Goal: Task Accomplishment & Management: Complete application form

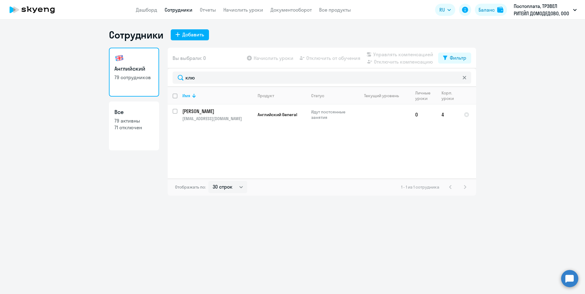
select select "30"
drag, startPoint x: 206, startPoint y: 78, endPoint x: 179, endPoint y: 78, distance: 26.9
click at [179, 78] on input "клю" at bounding box center [322, 78] width 299 height 12
type input "тума"
click at [141, 9] on link "Дашборд" at bounding box center [146, 10] width 21 height 6
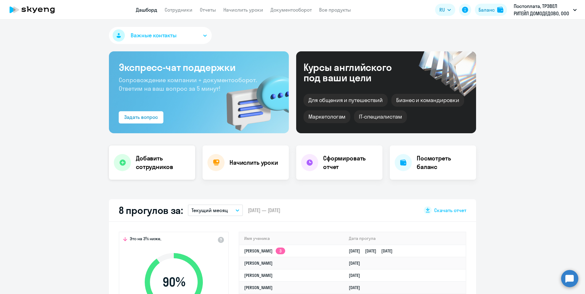
click at [158, 162] on h4 "Добавить сотрудников" at bounding box center [163, 162] width 54 height 17
select select "english_adult_not_native_speaker"
select select "3"
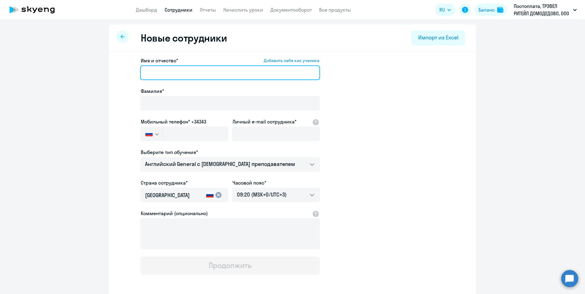
click at [161, 73] on input "Имя и отчество* Добавить себя как ученика" at bounding box center [230, 72] width 180 height 15
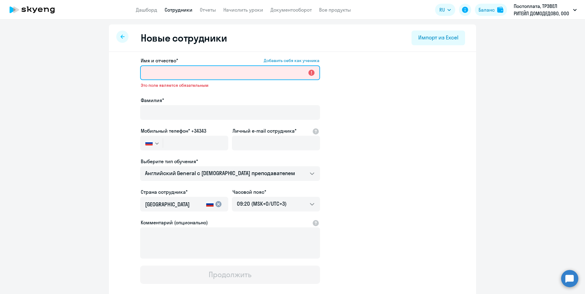
paste input "[PERSON_NAME]"
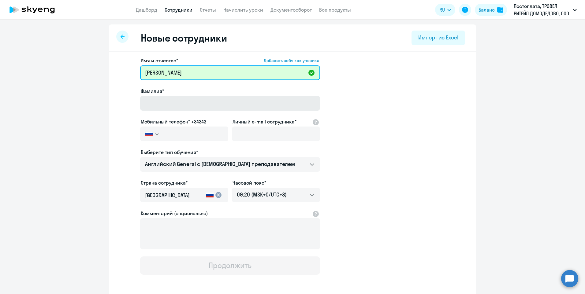
type input "[PERSON_NAME]"
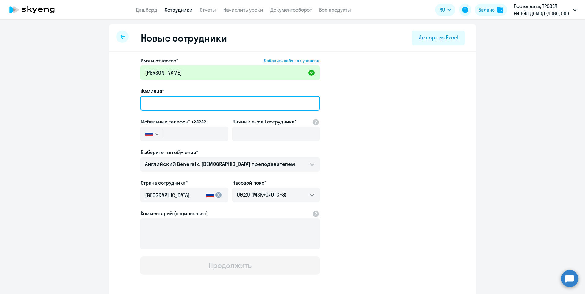
click at [171, 108] on input "Фамилия*" at bounding box center [230, 103] width 180 height 15
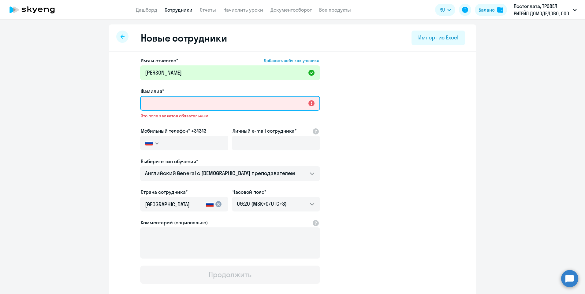
paste input "[PERSON_NAME]"
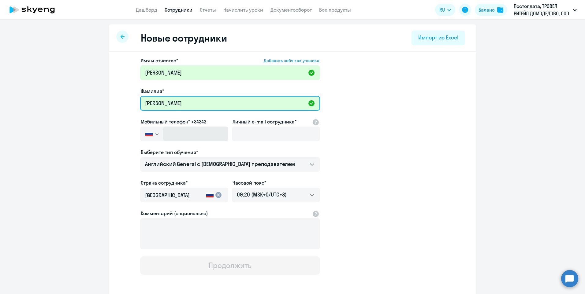
type input "[PERSON_NAME]"
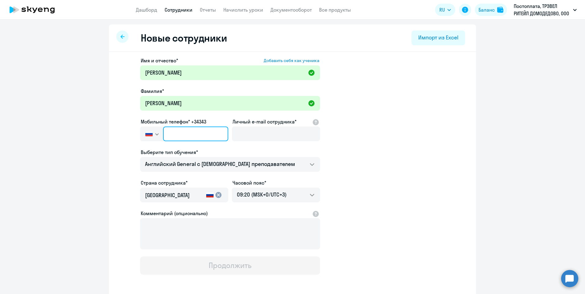
drag, startPoint x: 167, startPoint y: 134, endPoint x: 172, endPoint y: 139, distance: 6.9
click at [167, 134] on input "text" at bounding box center [195, 134] width 65 height 15
paste input "[PHONE_NUMBER]"
type input "[PHONE_NUMBER]"
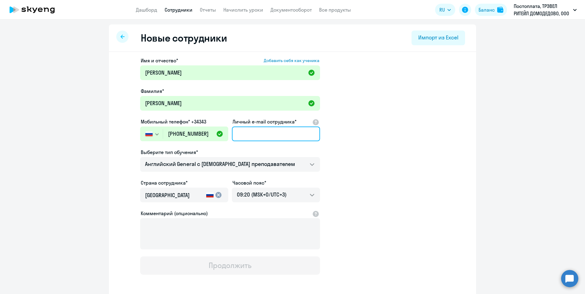
click at [245, 134] on input "Личный e-mail сотрудника*" at bounding box center [276, 134] width 88 height 15
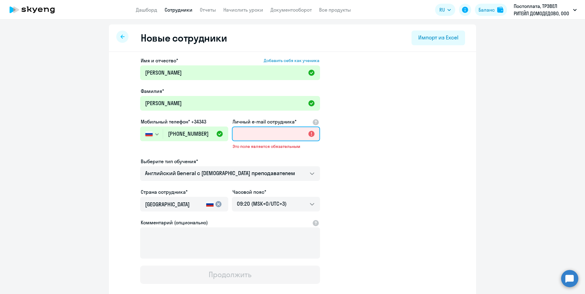
paste input "[EMAIL_ADDRESS][DOMAIN_NAME]"
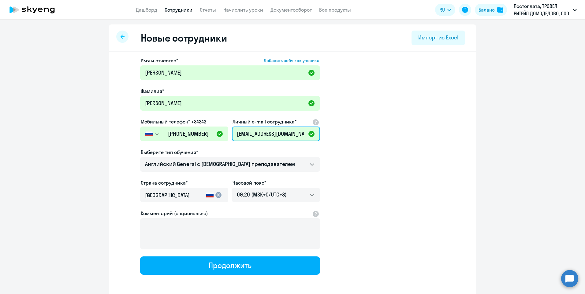
type input "[EMAIL_ADDRESS][DOMAIN_NAME]"
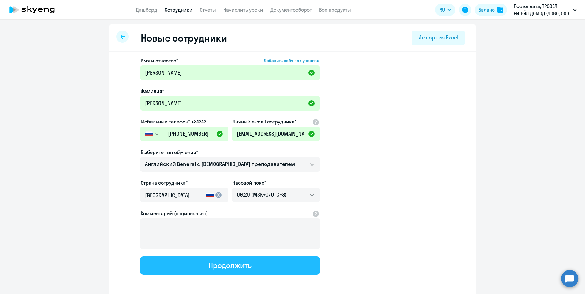
click at [213, 263] on div "Продолжить" at bounding box center [230, 266] width 43 height 10
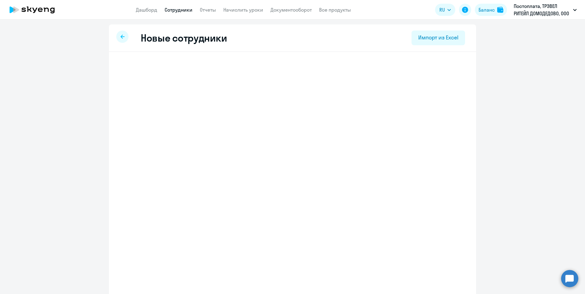
select select "english_adult_not_native_speaker"
select select "3"
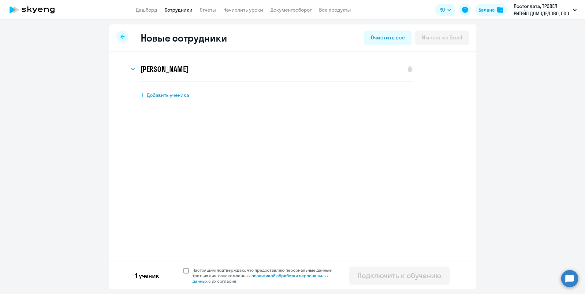
click at [185, 272] on span at bounding box center [186, 271] width 6 height 6
click at [183, 268] on input "Настоящим подтверждаю, что предоставляю персональные данные третьих лиц, ознако…" at bounding box center [183, 267] width 0 height 0
checkbox input "true"
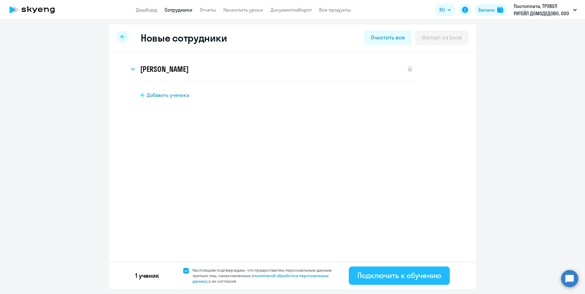
click at [404, 276] on div "Подключить к обучению" at bounding box center [399, 276] width 84 height 10
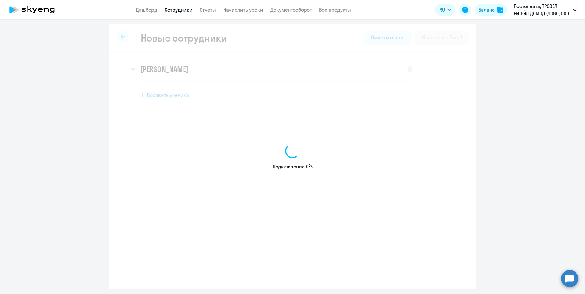
select select "english_adult_not_native_speaker"
select select "3"
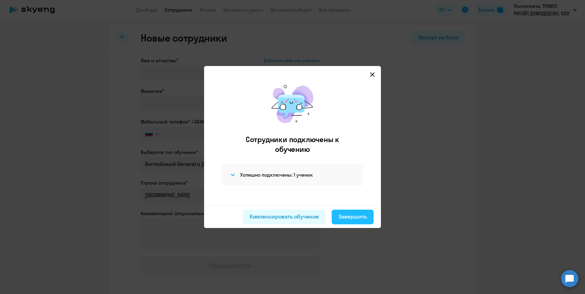
click at [351, 215] on div "Завершить" at bounding box center [352, 217] width 28 height 8
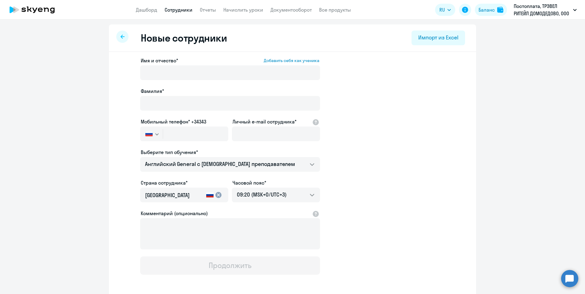
select select "30"
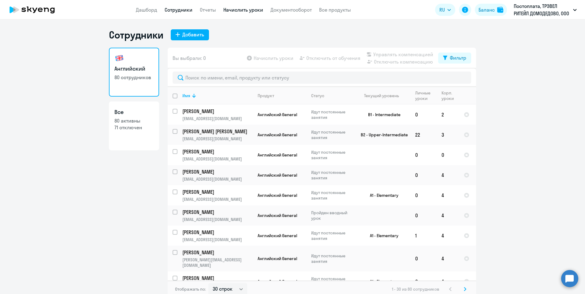
click at [239, 10] on link "Начислить уроки" at bounding box center [243, 10] width 40 height 6
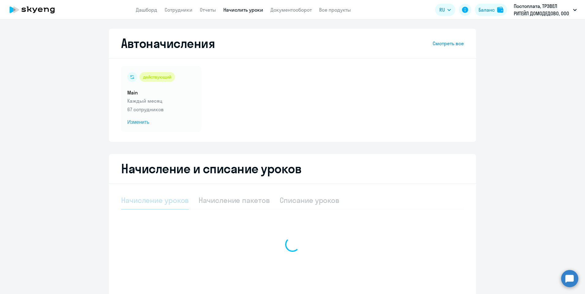
select select "10"
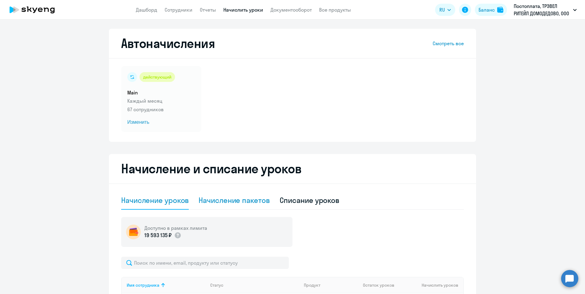
click at [231, 199] on div "Начисление пакетов" at bounding box center [234, 200] width 71 height 10
select select "10"
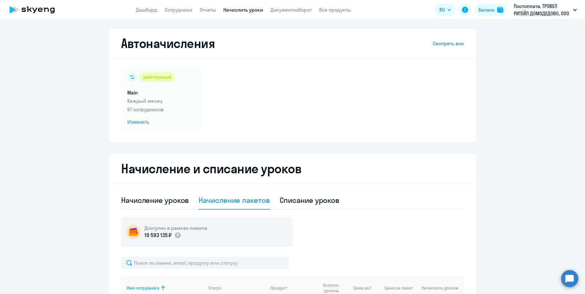
scroll to position [31, 0]
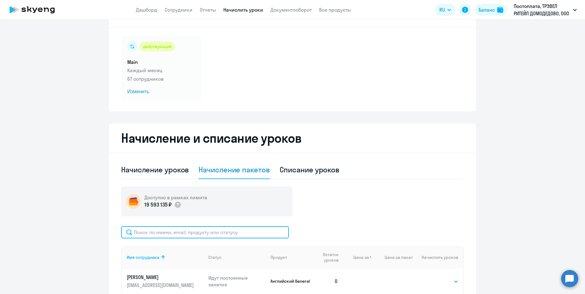
click at [207, 234] on input "text" at bounding box center [205, 232] width 168 height 12
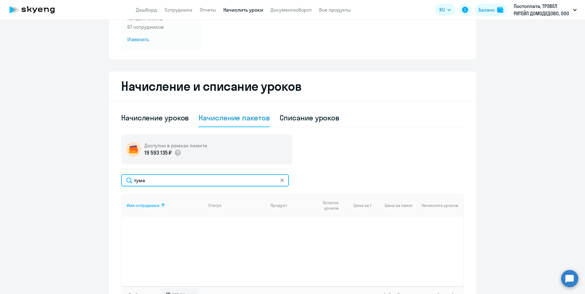
scroll to position [126, 0]
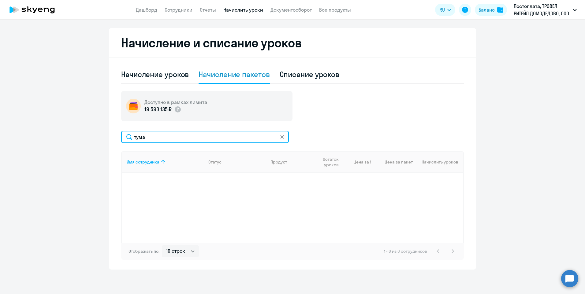
type input "тума"
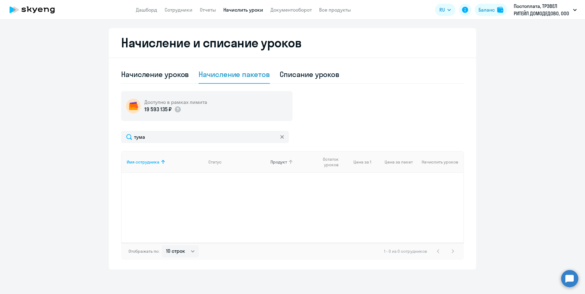
drag, startPoint x: 280, startPoint y: 139, endPoint x: 269, endPoint y: 159, distance: 23.4
click at [280, 138] on icon at bounding box center [282, 137] width 4 height 4
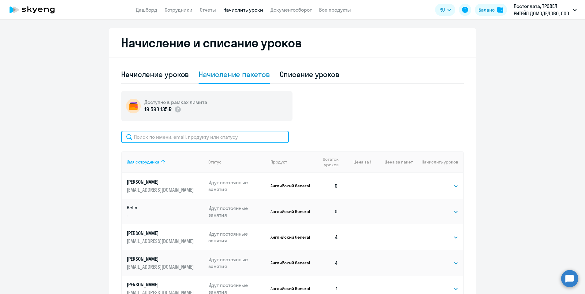
click at [169, 137] on input "text" at bounding box center [205, 137] width 168 height 12
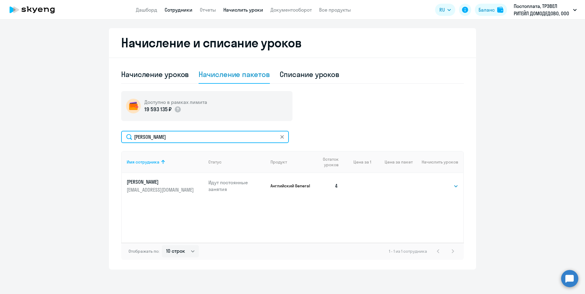
type input "[PERSON_NAME]"
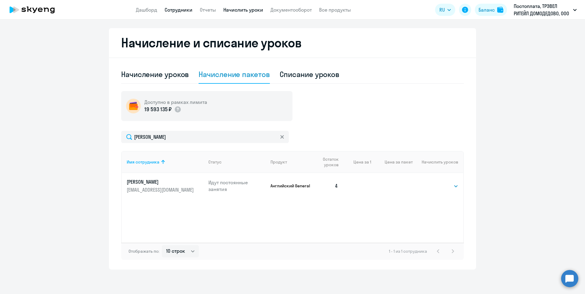
click at [177, 12] on link "Сотрудники" at bounding box center [179, 10] width 28 height 6
select select "30"
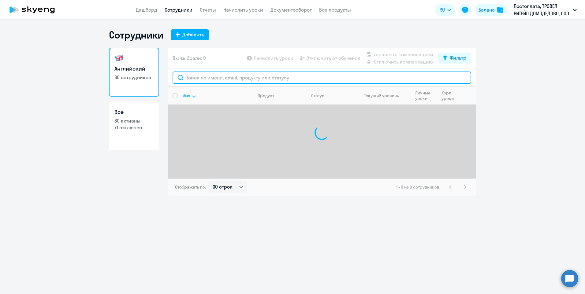
click at [199, 79] on input "text" at bounding box center [322, 78] width 299 height 12
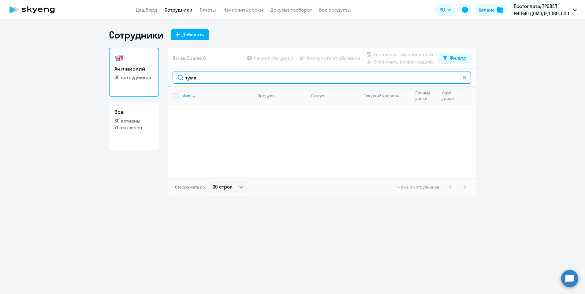
drag, startPoint x: 199, startPoint y: 79, endPoint x: 185, endPoint y: 80, distance: 14.7
click at [185, 80] on input "тума" at bounding box center [322, 78] width 299 height 12
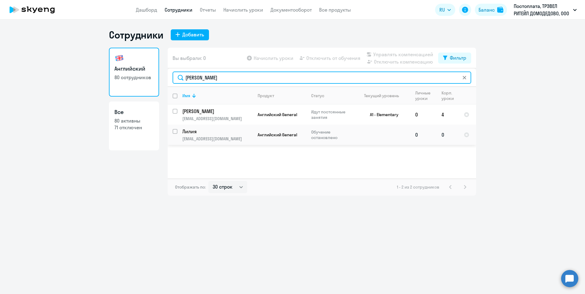
type input "[PERSON_NAME]"
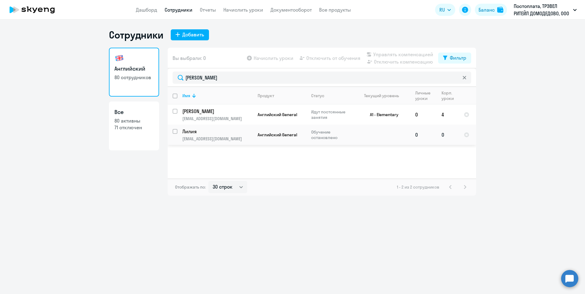
click at [175, 133] on input "select row 14820665" at bounding box center [179, 135] width 12 height 12
checkbox input "true"
click at [242, 11] on link "Начислить уроки" at bounding box center [243, 10] width 40 height 6
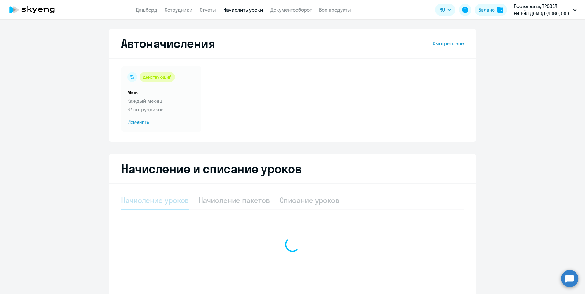
select select "10"
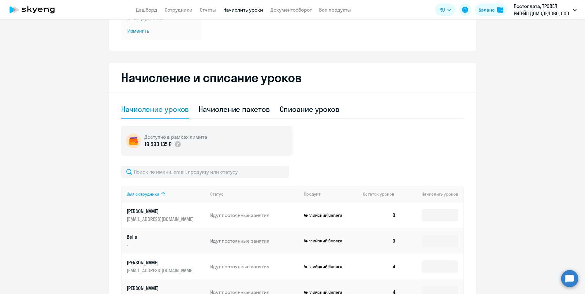
scroll to position [92, 0]
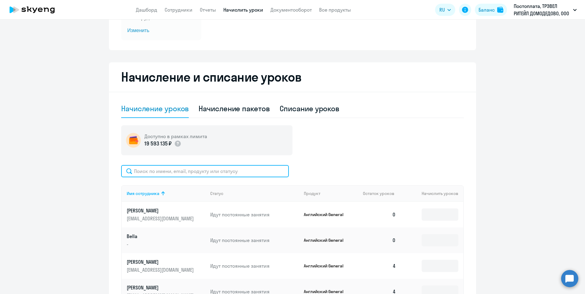
click at [186, 175] on input "text" at bounding box center [205, 171] width 168 height 12
type input "[PERSON_NAME]"
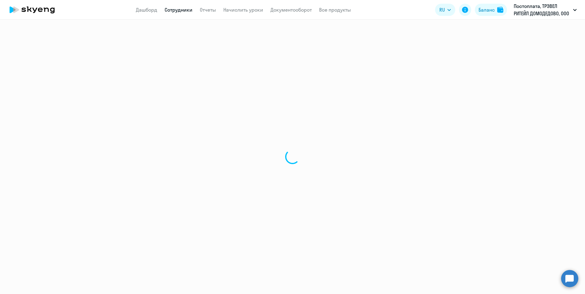
select select "30"
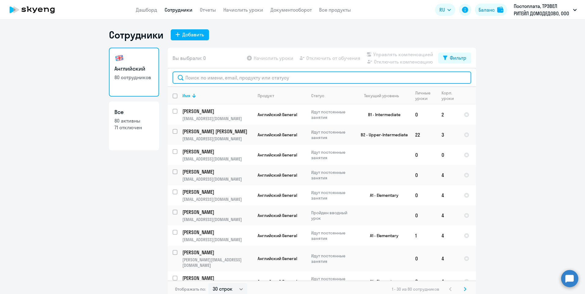
click at [214, 78] on input "text" at bounding box center [322, 78] width 299 height 12
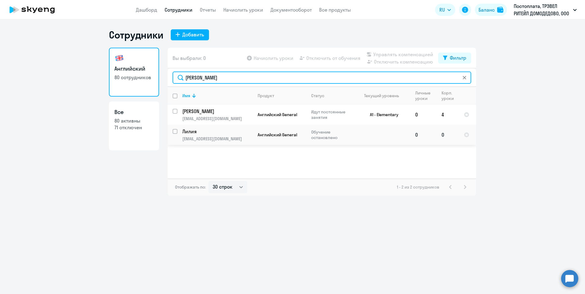
type input "[PERSON_NAME]"
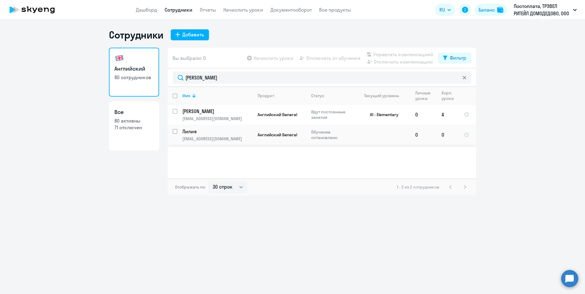
click at [440, 137] on td "0" at bounding box center [447, 135] width 22 height 20
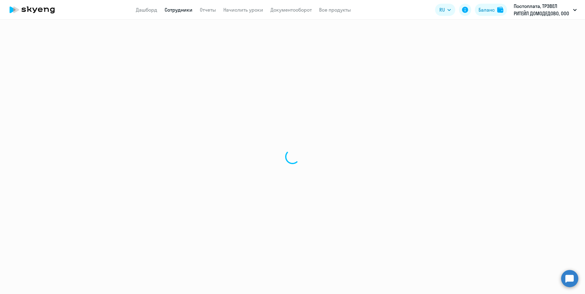
select select "english"
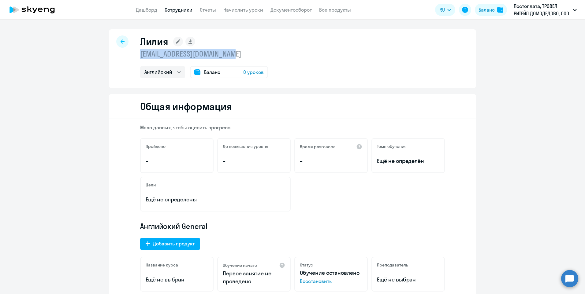
drag, startPoint x: 223, startPoint y: 54, endPoint x: 130, endPoint y: 56, distance: 93.0
click at [130, 56] on div "Лилия [EMAIL_ADDRESS][DOMAIN_NAME] Английский Баланс 0 уроков" at bounding box center [292, 58] width 367 height 59
copy p "[EMAIL_ADDRESS][DOMAIN_NAME]"
click at [241, 9] on link "Начислить уроки" at bounding box center [243, 10] width 40 height 6
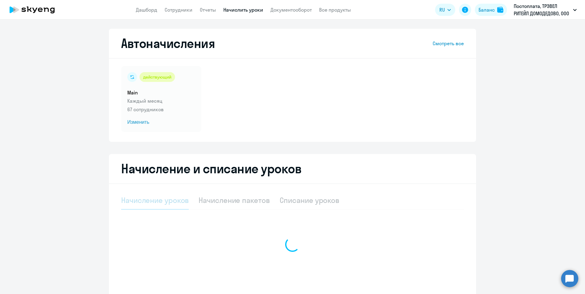
select select "10"
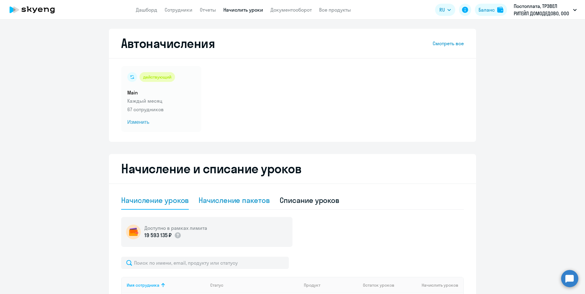
click at [256, 201] on div "Начисление пакетов" at bounding box center [234, 200] width 71 height 10
select select "10"
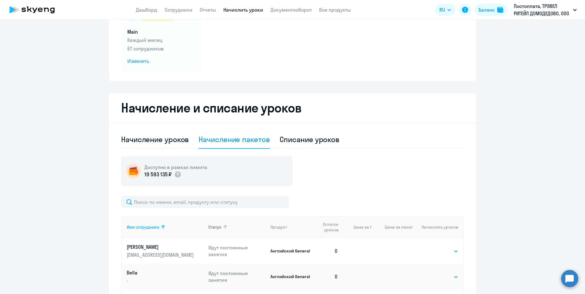
scroll to position [61, 0]
click at [218, 203] on input "text" at bounding box center [205, 202] width 168 height 12
paste input "[EMAIL_ADDRESS][DOMAIN_NAME]"
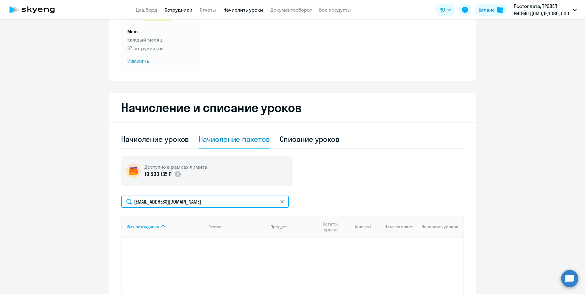
type input "[EMAIL_ADDRESS][DOMAIN_NAME]"
click at [181, 9] on link "Сотрудники" at bounding box center [179, 10] width 28 height 6
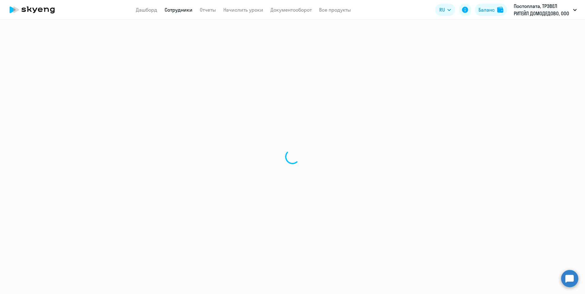
select select "30"
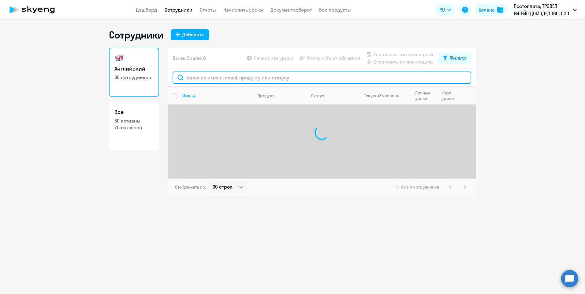
click at [205, 74] on input "text" at bounding box center [322, 78] width 299 height 12
paste input "[EMAIL_ADDRESS][DOMAIN_NAME]"
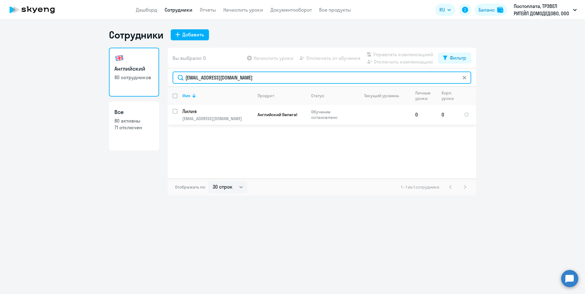
type input "[EMAIL_ADDRESS][DOMAIN_NAME]"
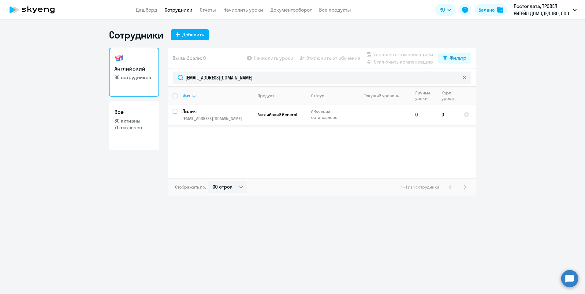
click at [174, 112] on input "select row 14820665" at bounding box center [179, 115] width 12 height 12
checkbox input "true"
click at [244, 10] on link "Начислить уроки" at bounding box center [243, 10] width 40 height 6
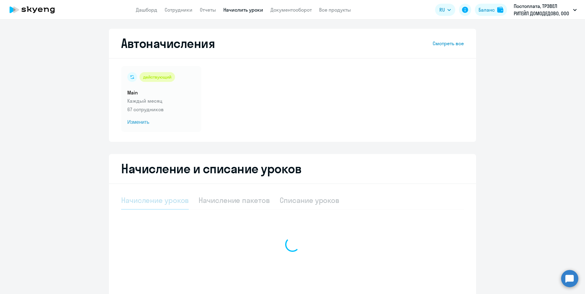
select select "10"
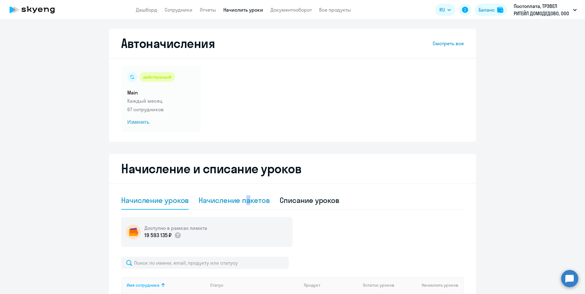
click at [246, 199] on div "Начисление пакетов" at bounding box center [234, 200] width 71 height 10
select select "10"
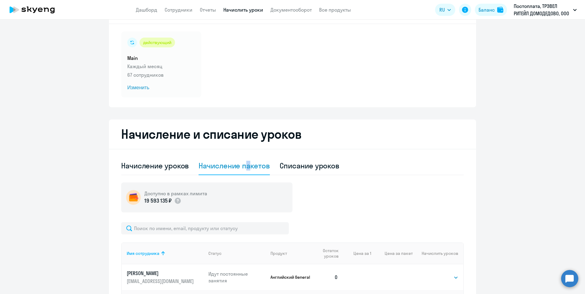
scroll to position [92, 0]
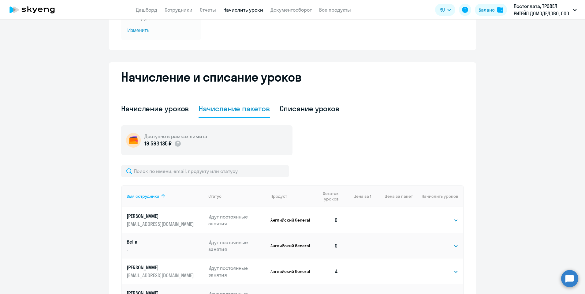
click at [209, 174] on input "text" at bounding box center [205, 171] width 168 height 12
paste input "[EMAIL_ADDRESS][DOMAIN_NAME]"
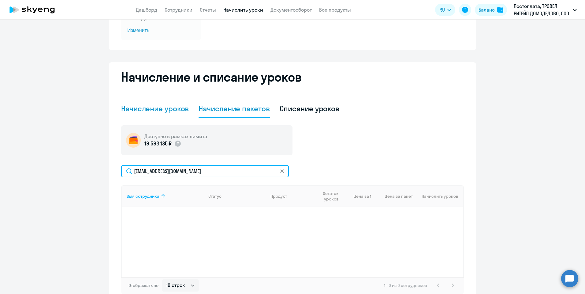
type input "[EMAIL_ADDRESS][DOMAIN_NAME]"
click at [165, 112] on div "Начисление уроков" at bounding box center [155, 109] width 68 height 10
select select "10"
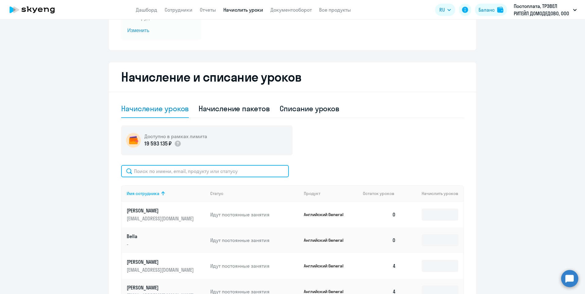
click at [139, 171] on input "text" at bounding box center [205, 171] width 168 height 12
paste input "[EMAIL_ADDRESS][DOMAIN_NAME]"
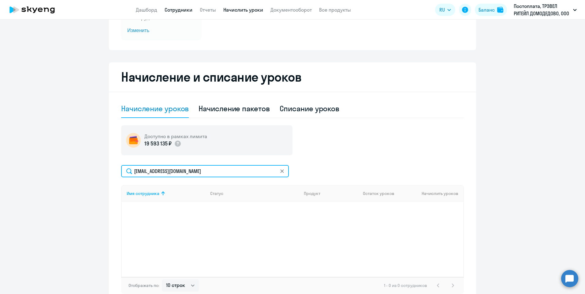
type input "[EMAIL_ADDRESS][DOMAIN_NAME]"
click at [180, 9] on link "Сотрудники" at bounding box center [179, 10] width 28 height 6
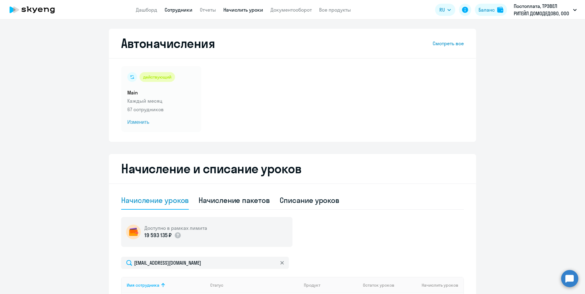
select select "30"
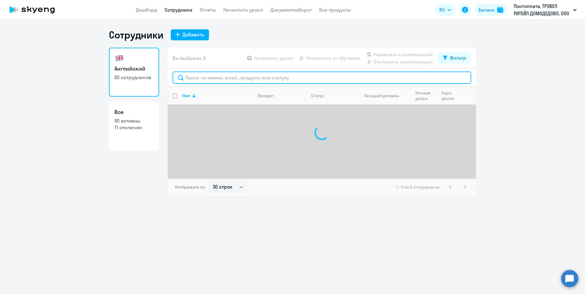
click at [209, 79] on input "text" at bounding box center [322, 78] width 299 height 12
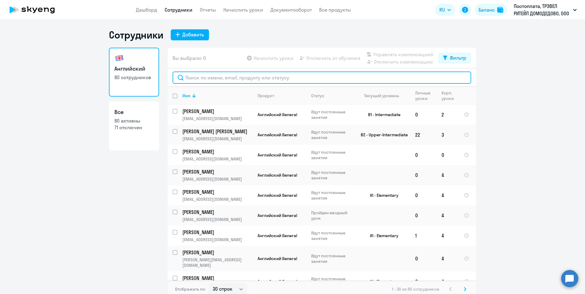
paste input "[EMAIL_ADDRESS][DOMAIN_NAME]"
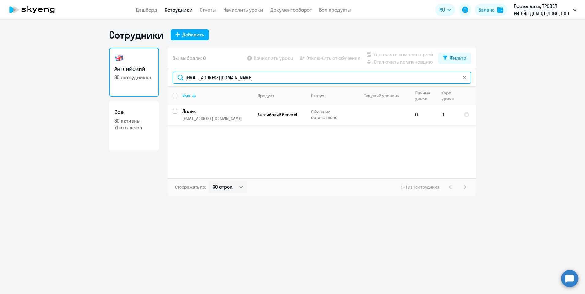
type input "[EMAIL_ADDRESS][DOMAIN_NAME]"
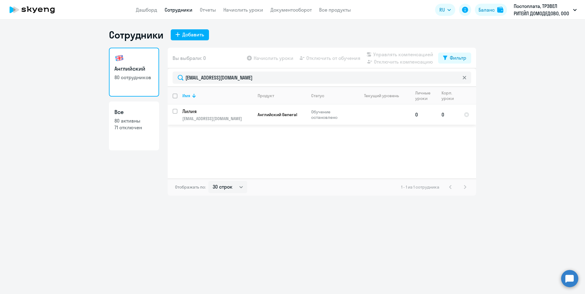
click at [174, 111] on input "select row 14820665" at bounding box center [179, 115] width 12 height 12
checkbox input "true"
click at [444, 113] on td "0" at bounding box center [447, 115] width 22 height 20
select select "english"
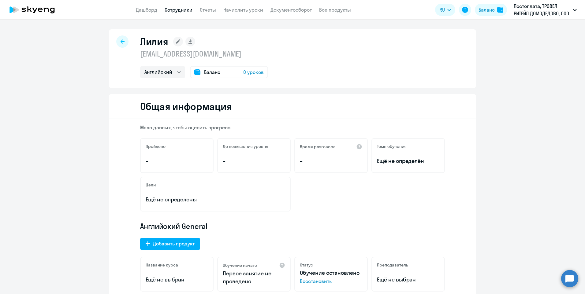
click at [123, 41] on div at bounding box center [122, 41] width 12 height 12
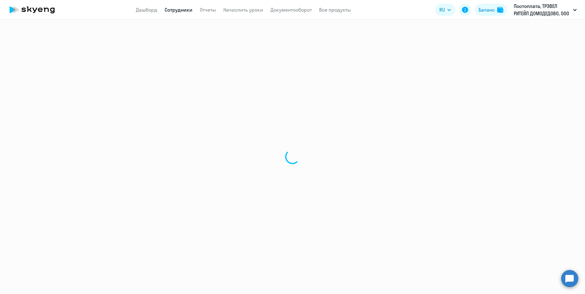
select select "30"
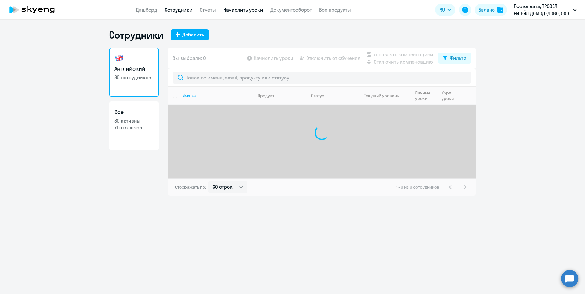
click at [240, 11] on link "Начислить уроки" at bounding box center [243, 10] width 40 height 6
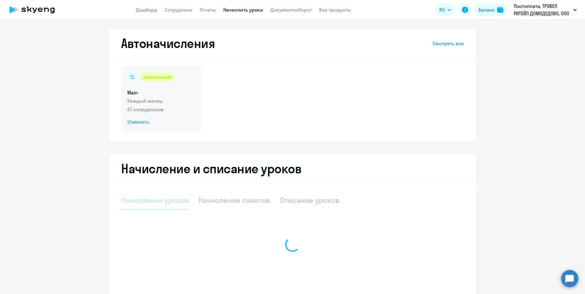
select select "10"
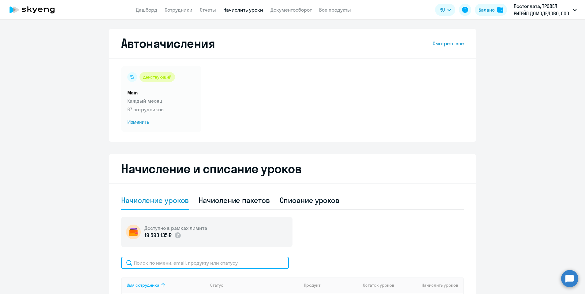
click at [193, 263] on input "text" at bounding box center [205, 263] width 168 height 12
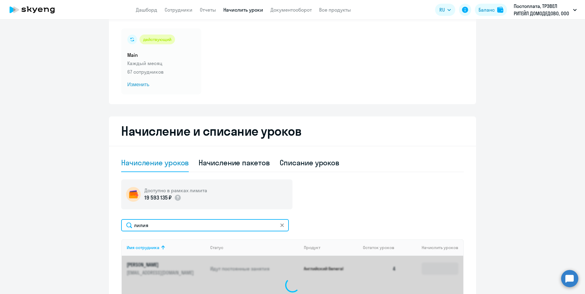
scroll to position [92, 0]
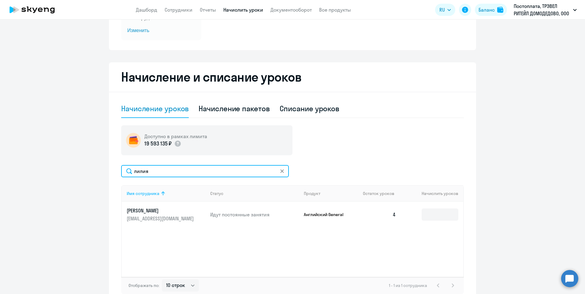
type input "лилия"
click at [177, 9] on link "Сотрудники" at bounding box center [179, 10] width 28 height 6
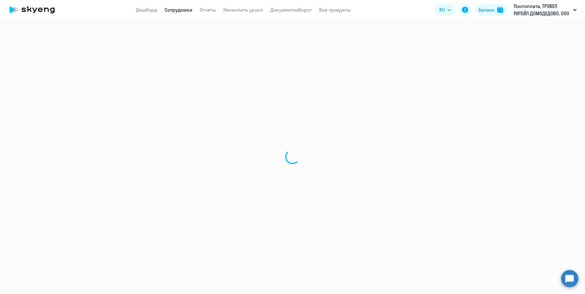
select select "30"
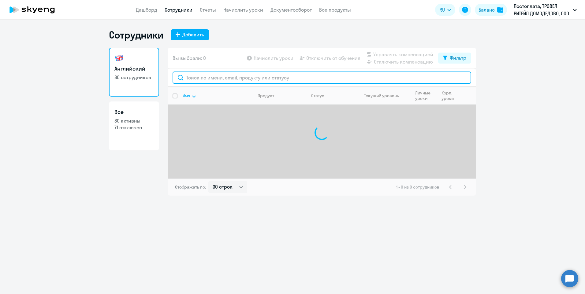
click at [221, 77] on input "text" at bounding box center [322, 78] width 299 height 12
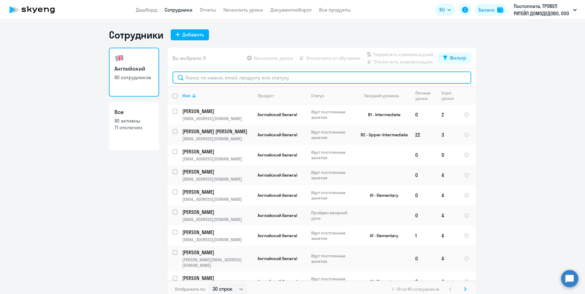
paste input "[EMAIL_ADDRESS][DOMAIN_NAME]"
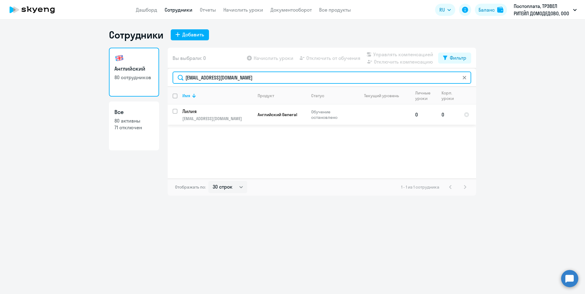
type input "[EMAIL_ADDRESS][DOMAIN_NAME]"
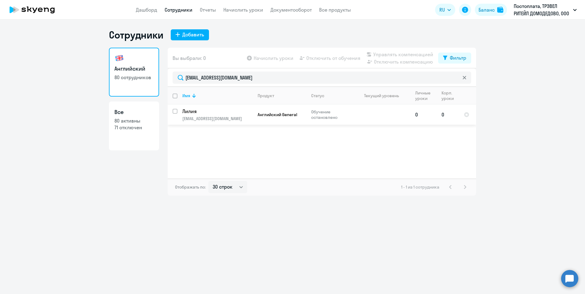
click at [175, 110] on input "select row 14820665" at bounding box center [179, 115] width 12 height 12
checkbox input "true"
click at [284, 59] on span "Начислить уроки" at bounding box center [274, 57] width 40 height 7
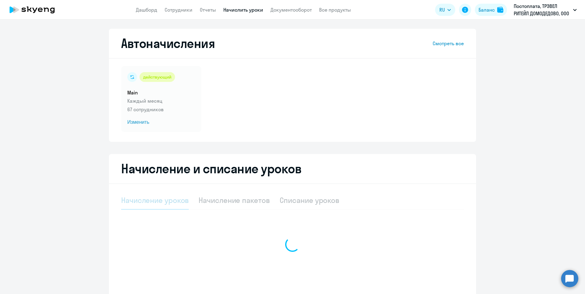
select select "10"
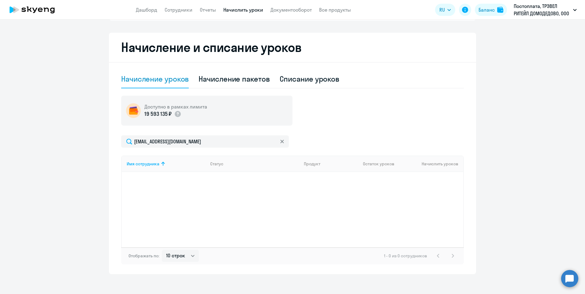
scroll to position [122, 0]
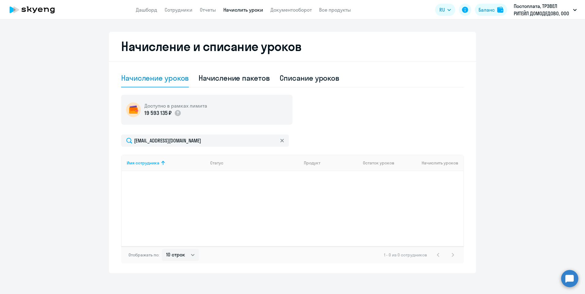
click at [280, 140] on icon at bounding box center [281, 140] width 3 height 3
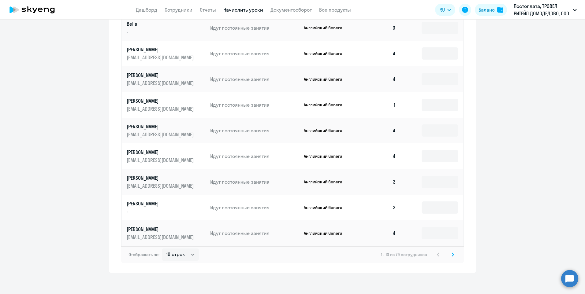
scroll to position [308, 0]
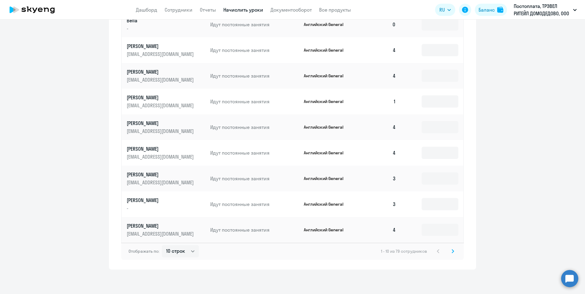
click at [453, 249] on svg-icon at bounding box center [452, 251] width 7 height 7
click at [453, 250] on svg-icon at bounding box center [452, 251] width 7 height 7
click at [452, 250] on svg-icon at bounding box center [452, 251] width 7 height 7
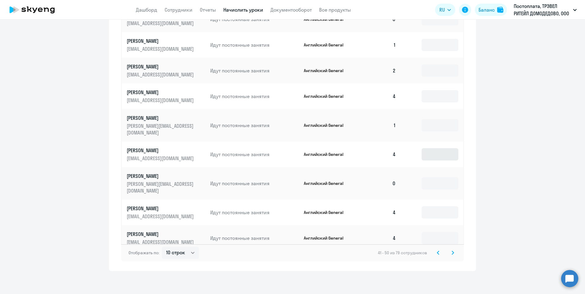
scroll to position [313, 0]
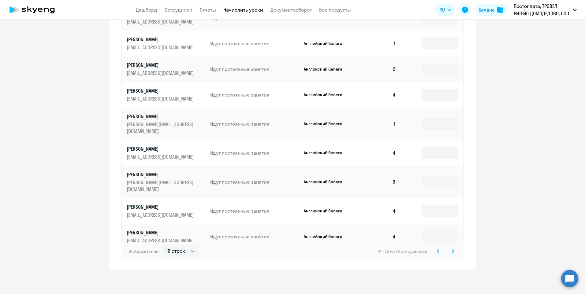
click at [451, 251] on icon at bounding box center [452, 251] width 2 height 4
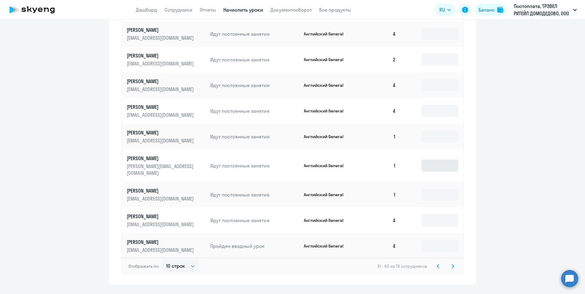
scroll to position [308, 0]
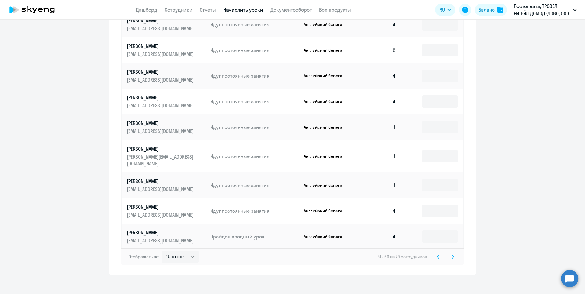
click at [453, 253] on svg-icon at bounding box center [452, 256] width 7 height 7
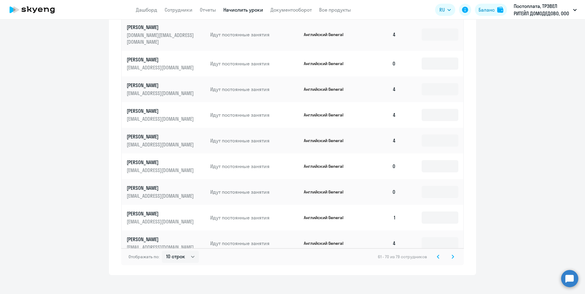
click at [453, 253] on svg-icon at bounding box center [452, 256] width 7 height 7
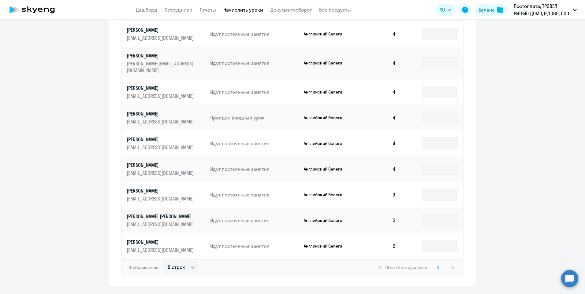
scroll to position [282, 0]
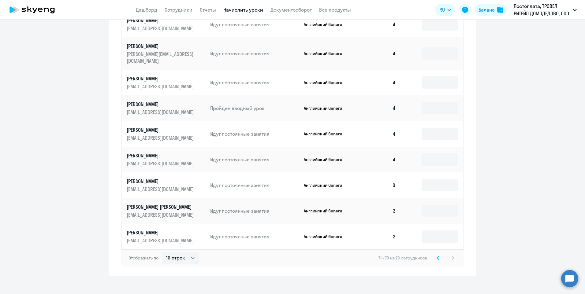
click at [437, 256] on icon at bounding box center [438, 258] width 2 height 4
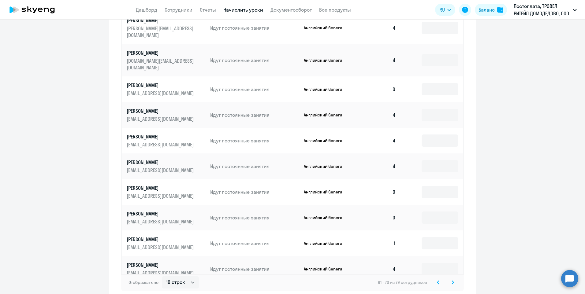
click at [437, 280] on icon at bounding box center [438, 282] width 2 height 4
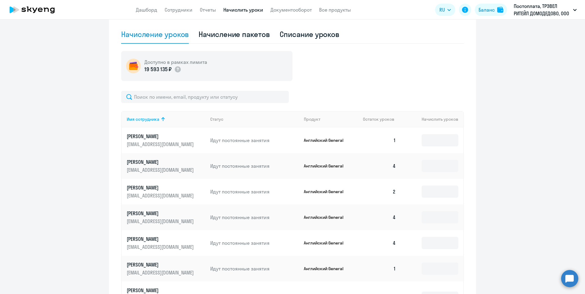
scroll to position [160, 0]
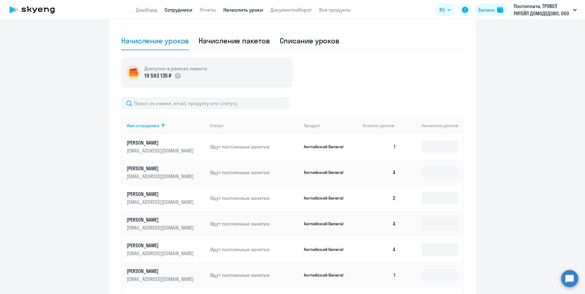
drag, startPoint x: 174, startPoint y: 10, endPoint x: 177, endPoint y: 18, distance: 8.4
click at [174, 10] on link "Сотрудники" at bounding box center [179, 10] width 28 height 6
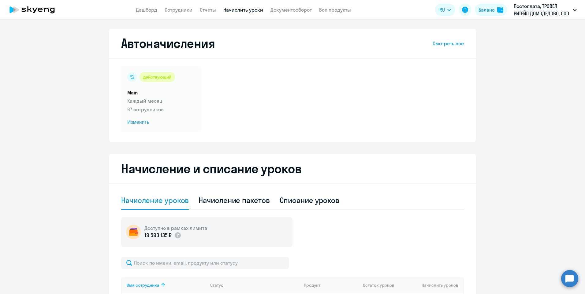
select select "30"
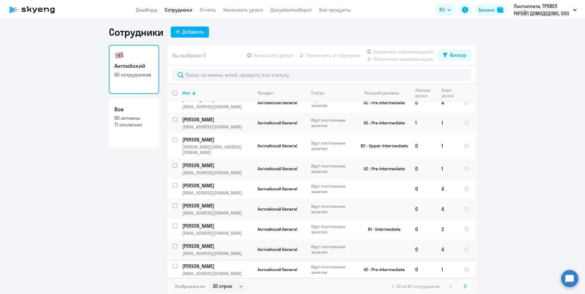
scroll to position [4, 0]
click at [464, 284] on icon at bounding box center [465, 286] width 2 height 4
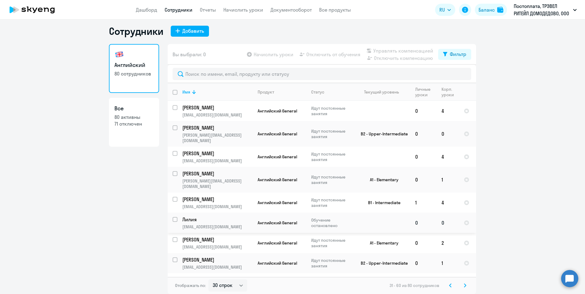
click at [173, 217] on input "select row 14820665" at bounding box center [179, 223] width 12 height 12
checkbox input "true"
click at [193, 216] on p "Лилия" at bounding box center [216, 219] width 69 height 7
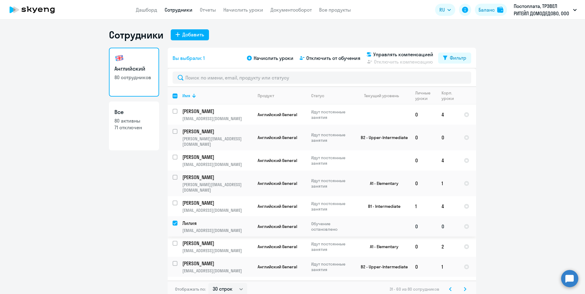
select select "english"
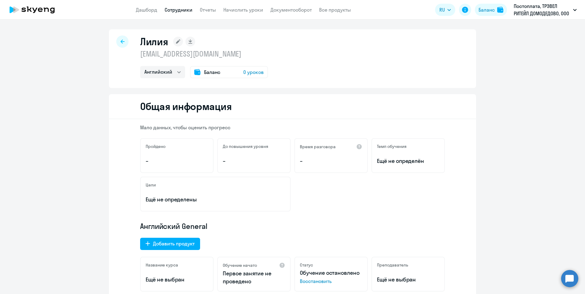
click at [318, 280] on span "Восстановить" at bounding box center [331, 281] width 62 height 7
click at [234, 9] on link "Начислить уроки" at bounding box center [243, 10] width 40 height 6
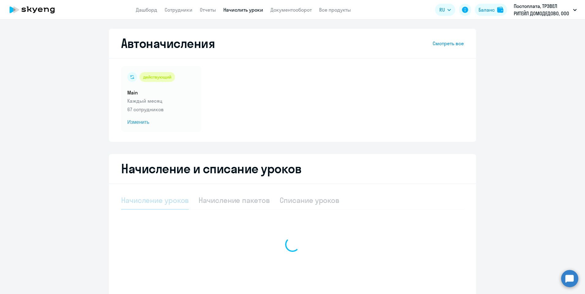
select select "10"
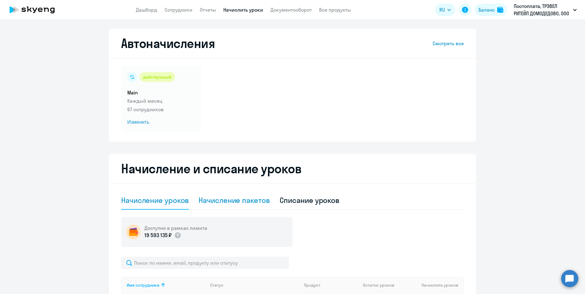
click at [232, 200] on div "Начисление пакетов" at bounding box center [234, 200] width 71 height 10
select select "10"
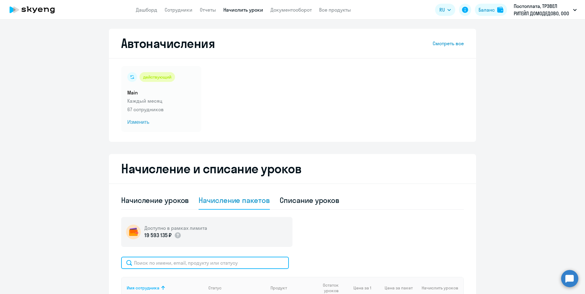
click at [176, 263] on input "text" at bounding box center [205, 263] width 168 height 12
type input "[EMAIL_ADDRESS][DOMAIN_NAME]"
select select
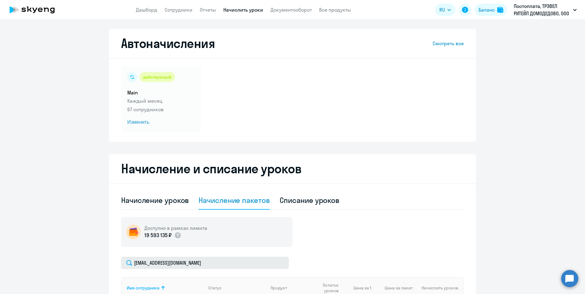
select select
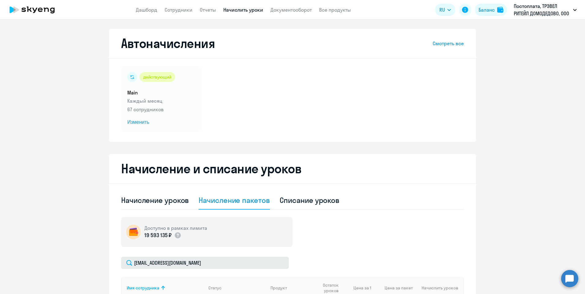
select select
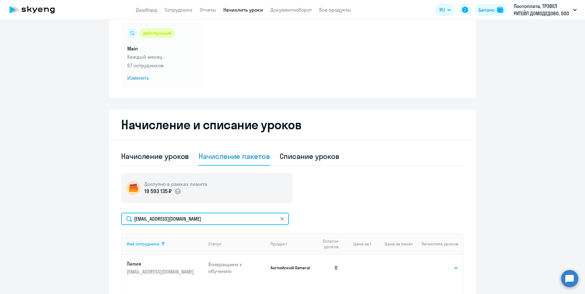
scroll to position [122, 0]
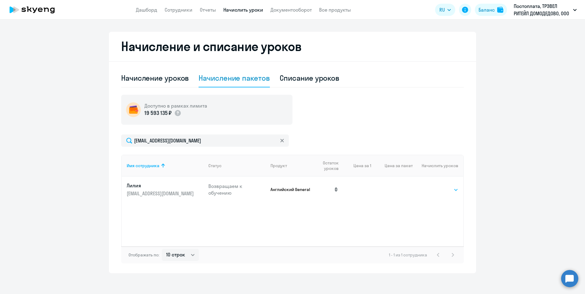
click at [440, 190] on select "Выбрать 4 8 16 32 64 96 128" at bounding box center [445, 189] width 25 height 7
select select "4"
click at [433, 186] on select "Выбрать 4 8 16 32 64 96 128" at bounding box center [445, 189] width 25 height 7
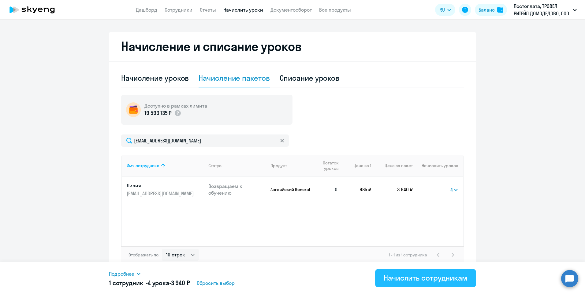
click at [416, 276] on div "Начислить сотрудникам" at bounding box center [426, 278] width 84 height 10
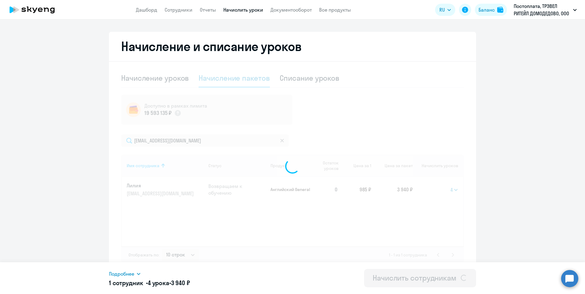
select select
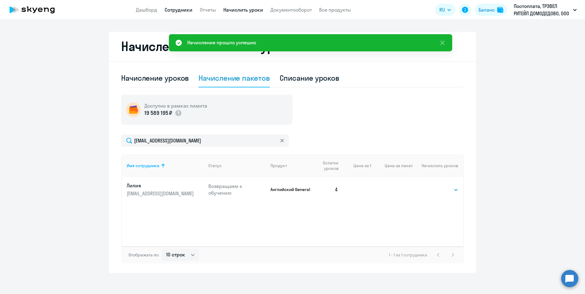
click at [176, 8] on link "Сотрудники" at bounding box center [179, 10] width 28 height 6
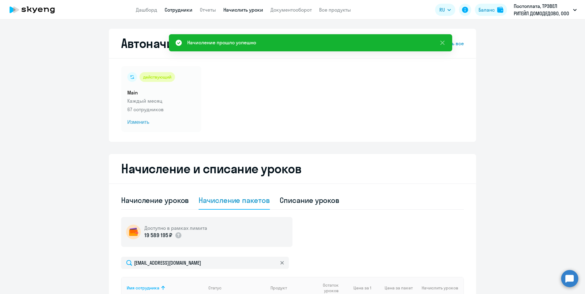
select select "30"
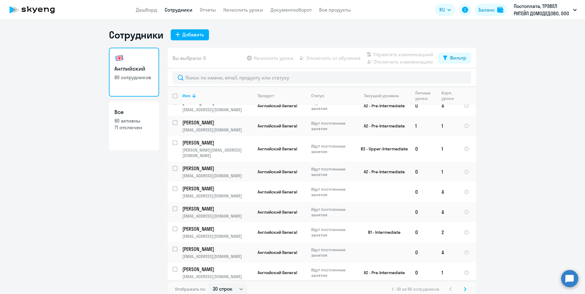
scroll to position [429, 0]
click at [464, 289] on icon at bounding box center [465, 289] width 2 height 4
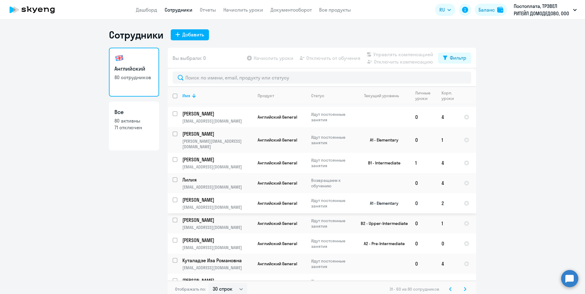
scroll to position [31, 0]
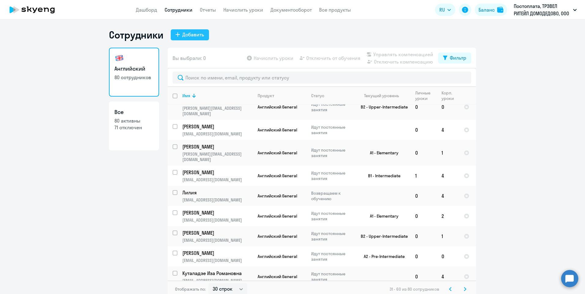
click at [188, 32] on div "Добавить" at bounding box center [193, 34] width 22 height 7
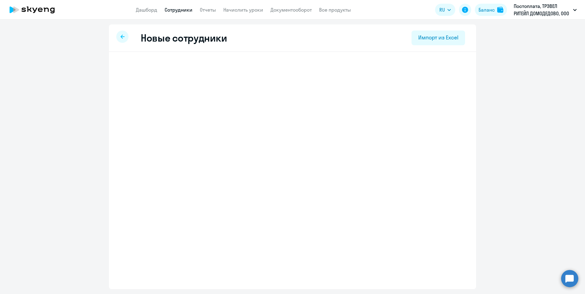
select select "english_adult_not_native_speaker"
select select "3"
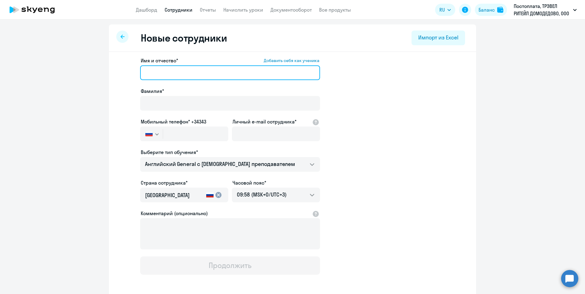
click at [194, 72] on input "Имя и отчество* Добавить себя как ученика" at bounding box center [230, 72] width 180 height 15
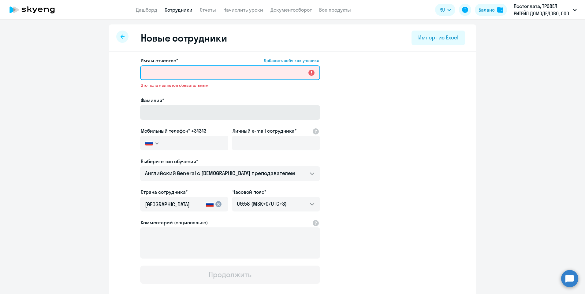
paste input "[PERSON_NAME]"
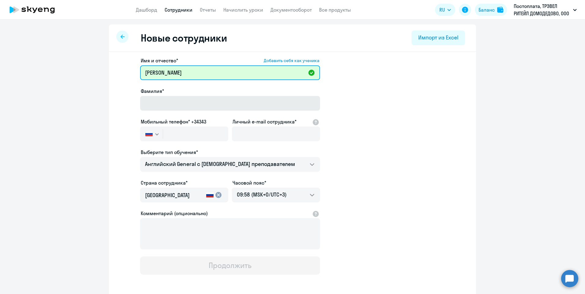
type input "[PERSON_NAME]"
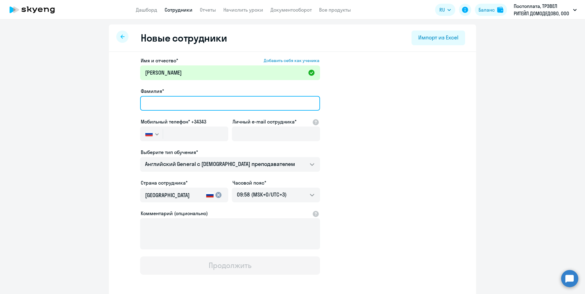
click at [208, 106] on input "Фамилия*" at bounding box center [230, 103] width 180 height 15
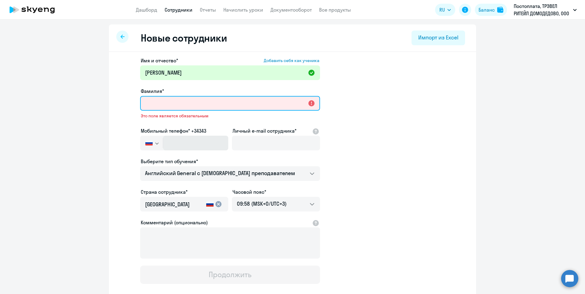
paste input "[PERSON_NAME]"
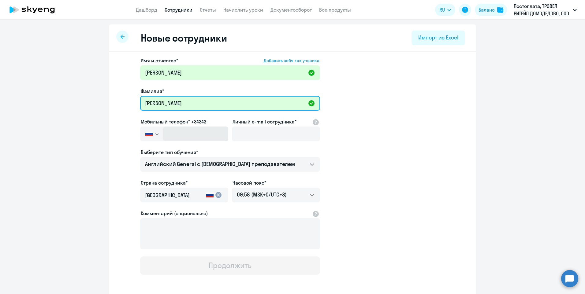
type input "[PERSON_NAME]"
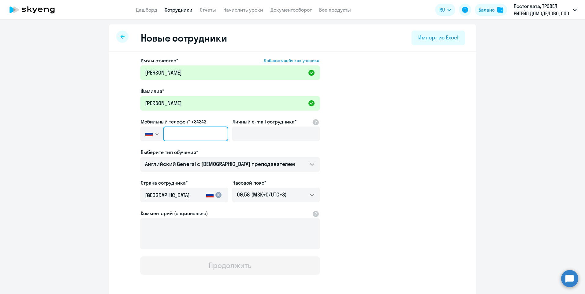
click at [180, 140] on input "text" at bounding box center [195, 134] width 65 height 15
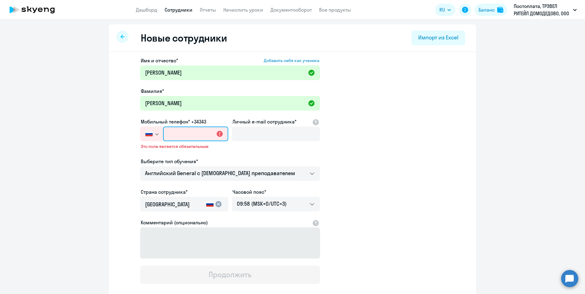
paste input "[PHONE_NUMBER]"
type input "[PHONE_NUMBER]"
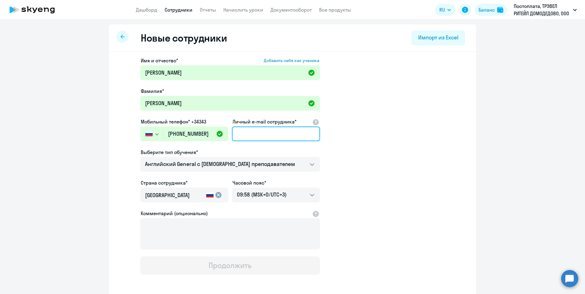
click at [251, 135] on input "Личный e-mail сотрудника*" at bounding box center [276, 134] width 88 height 15
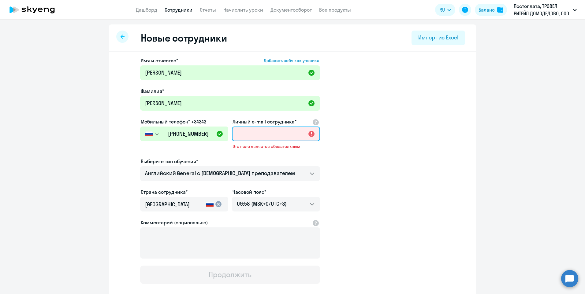
paste input "[EMAIL_ADDRESS][DOMAIN_NAME]"
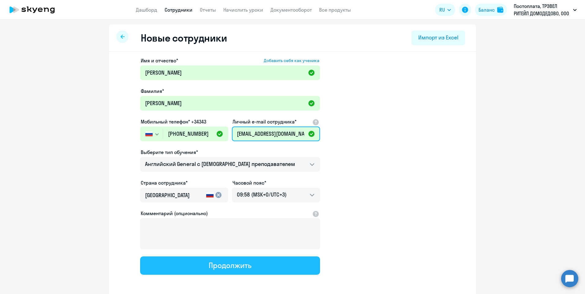
type input "[EMAIL_ADDRESS][DOMAIN_NAME]"
click at [243, 268] on div "Продолжить" at bounding box center [230, 266] width 43 height 10
select select "english_adult_not_native_speaker"
select select "3"
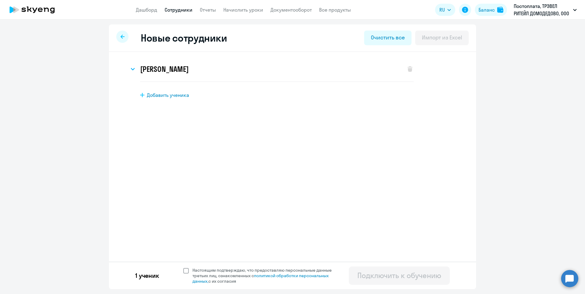
click at [185, 271] on span at bounding box center [186, 271] width 6 height 6
click at [183, 268] on input "Настоящим подтверждаю, что предоставляю персональные данные третьих лиц, ознако…" at bounding box center [183, 267] width 0 height 0
checkbox input "true"
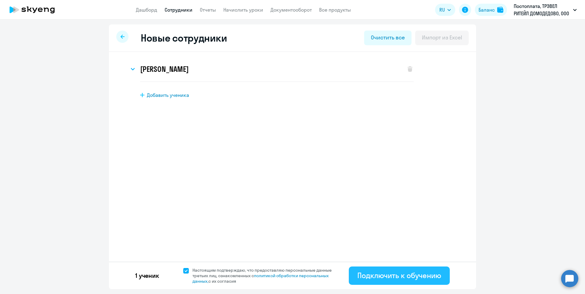
click at [363, 274] on div "Подключить к обучению" at bounding box center [399, 276] width 84 height 10
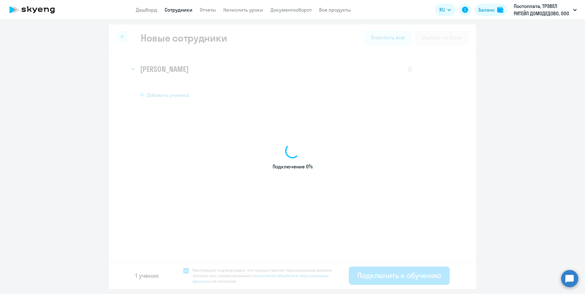
select select "english_adult_not_native_speaker"
select select "3"
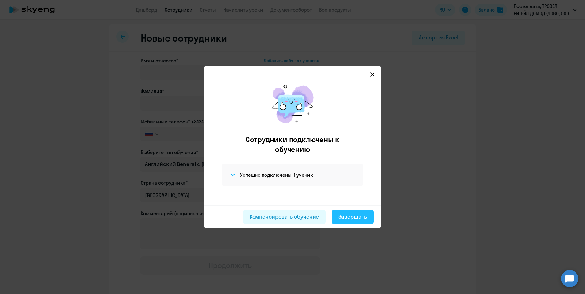
click at [344, 217] on div "Завершить" at bounding box center [352, 217] width 28 height 8
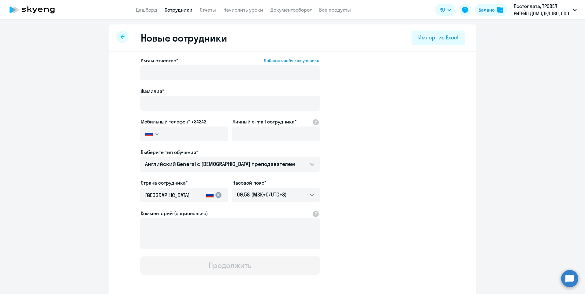
select select "30"
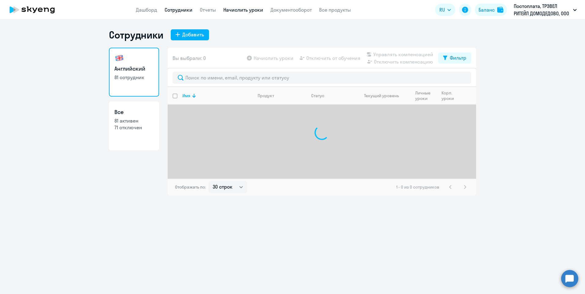
click at [238, 9] on link "Начислить уроки" at bounding box center [243, 10] width 40 height 6
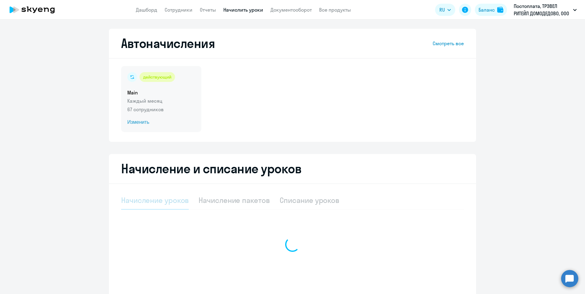
select select "10"
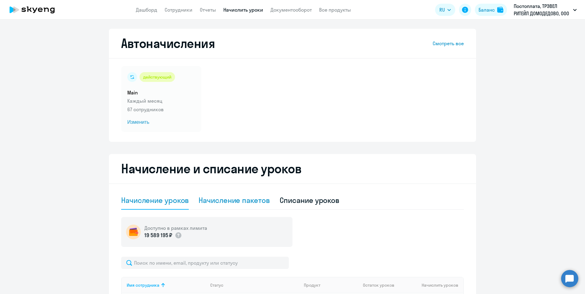
click at [215, 200] on div "Начисление пакетов" at bounding box center [234, 200] width 71 height 10
select select "10"
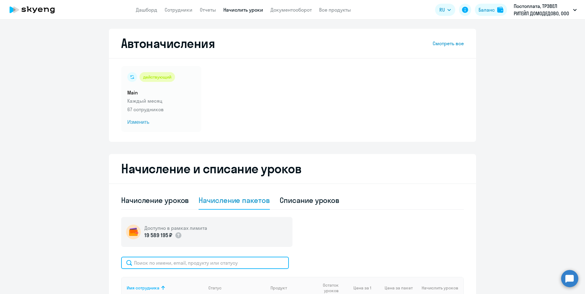
click at [171, 264] on input "text" at bounding box center [205, 263] width 168 height 12
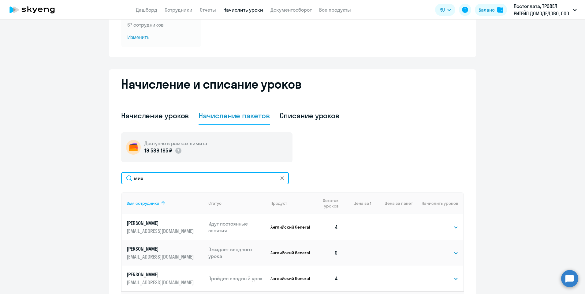
scroll to position [92, 0]
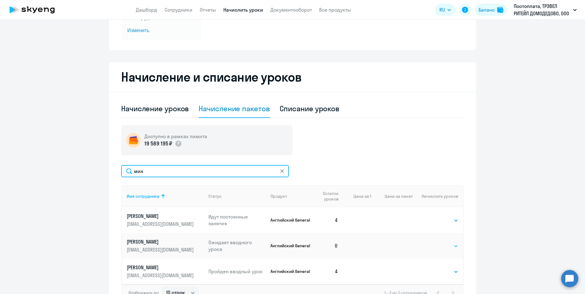
type input "мих"
click at [448, 245] on select "Выбрать 4 8 16 32 64 96 128" at bounding box center [445, 246] width 25 height 7
select select "4"
click at [433, 243] on select "Выбрать 4 8 16 32 64 96 128" at bounding box center [445, 246] width 25 height 7
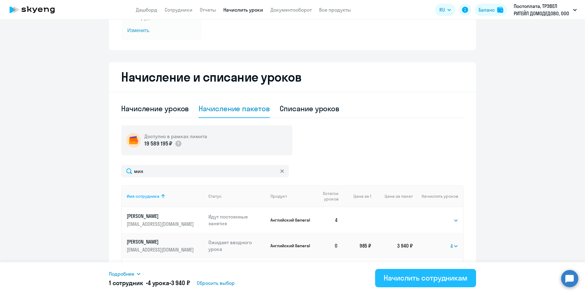
click at [421, 278] on div "Начислить сотрудникам" at bounding box center [426, 278] width 84 height 10
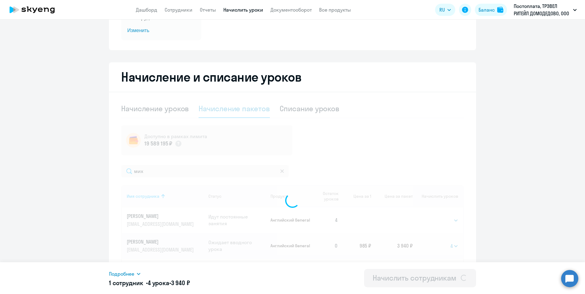
select select
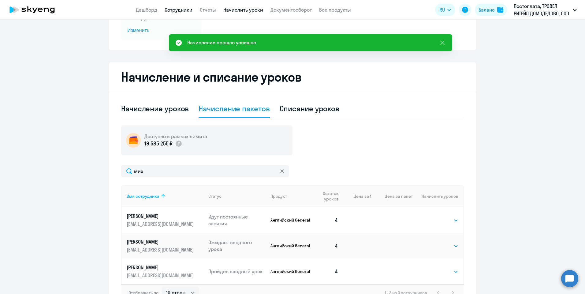
click at [170, 11] on link "Сотрудники" at bounding box center [179, 10] width 28 height 6
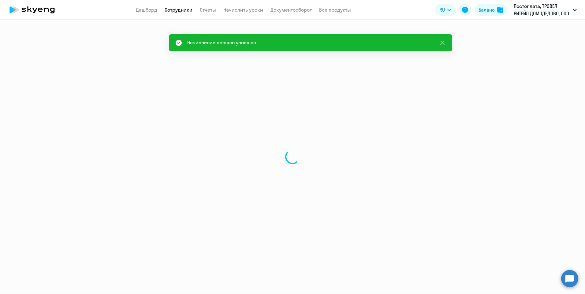
select select "30"
